Goal: Task Accomplishment & Management: Manage account settings

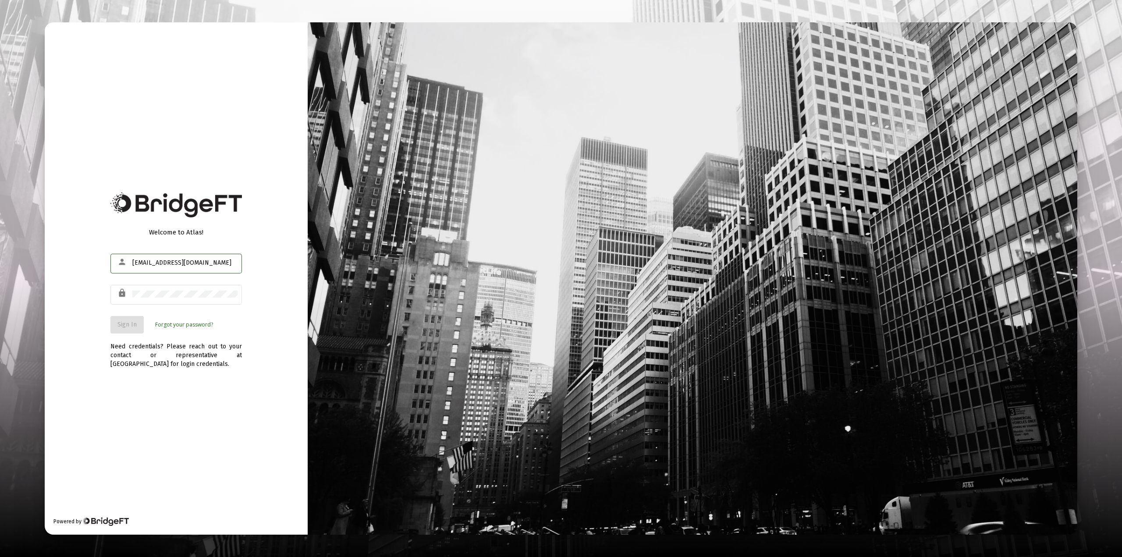
type input "[EMAIL_ADDRESS][DOMAIN_NAME]"
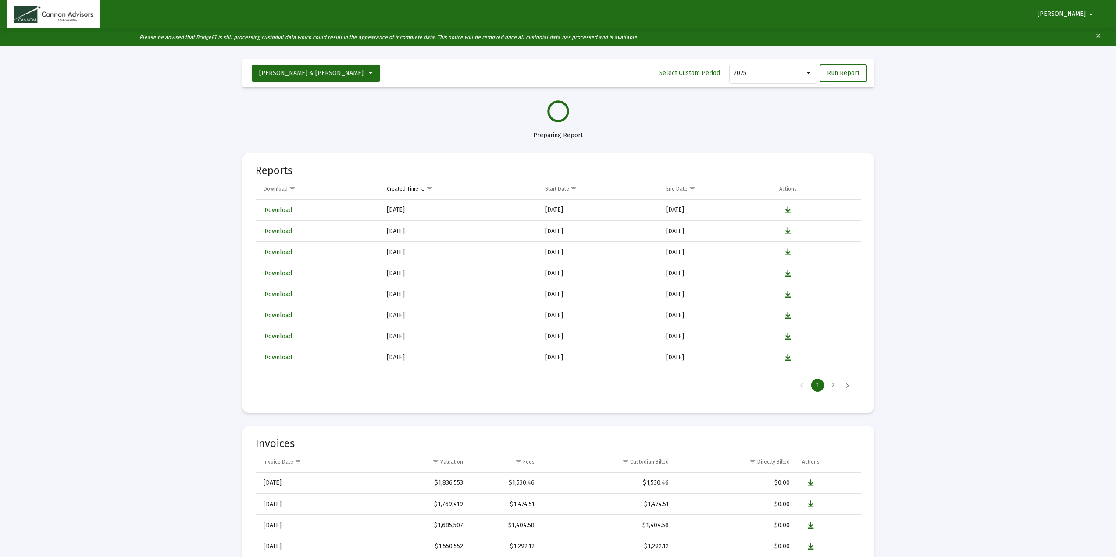
select select "View all"
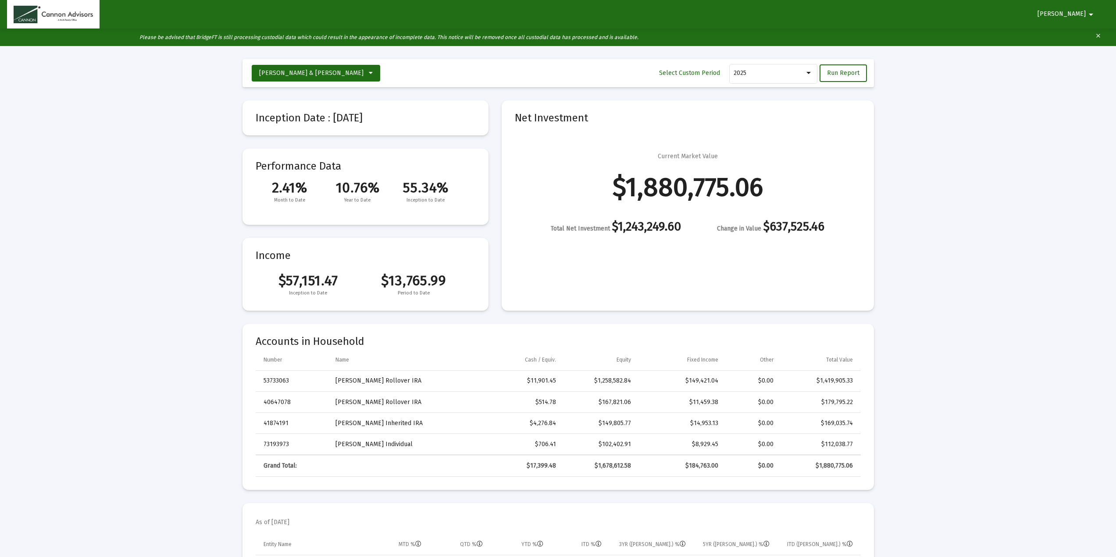
click at [1092, 15] on mat-icon "arrow_drop_down" at bounding box center [1090, 15] width 11 height 18
click at [1086, 39] on button "Logout" at bounding box center [1086, 37] width 49 height 21
